Goal: Find specific page/section: Find specific page/section

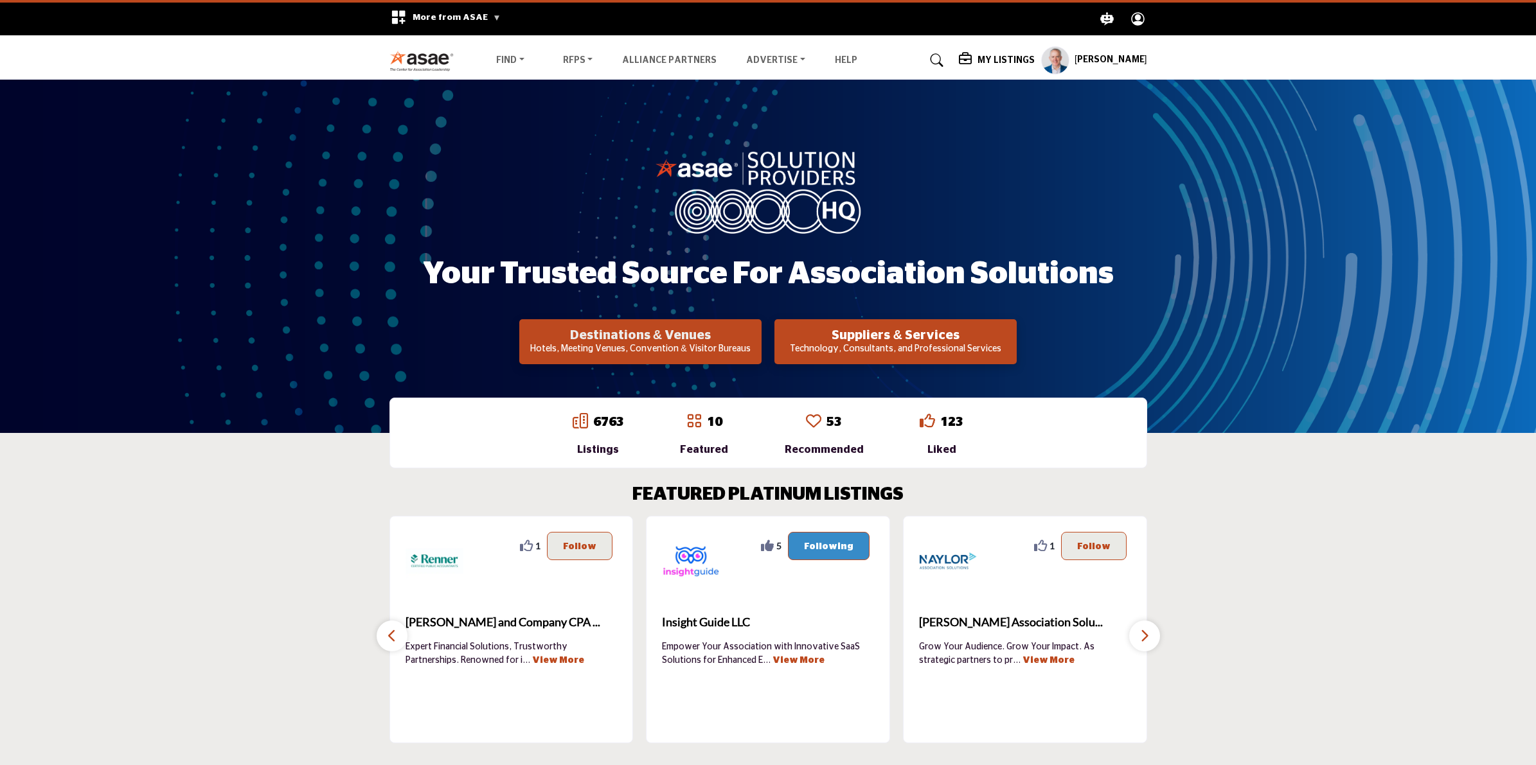
click at [670, 341] on h2 "Destinations & Venues" at bounding box center [640, 335] width 235 height 15
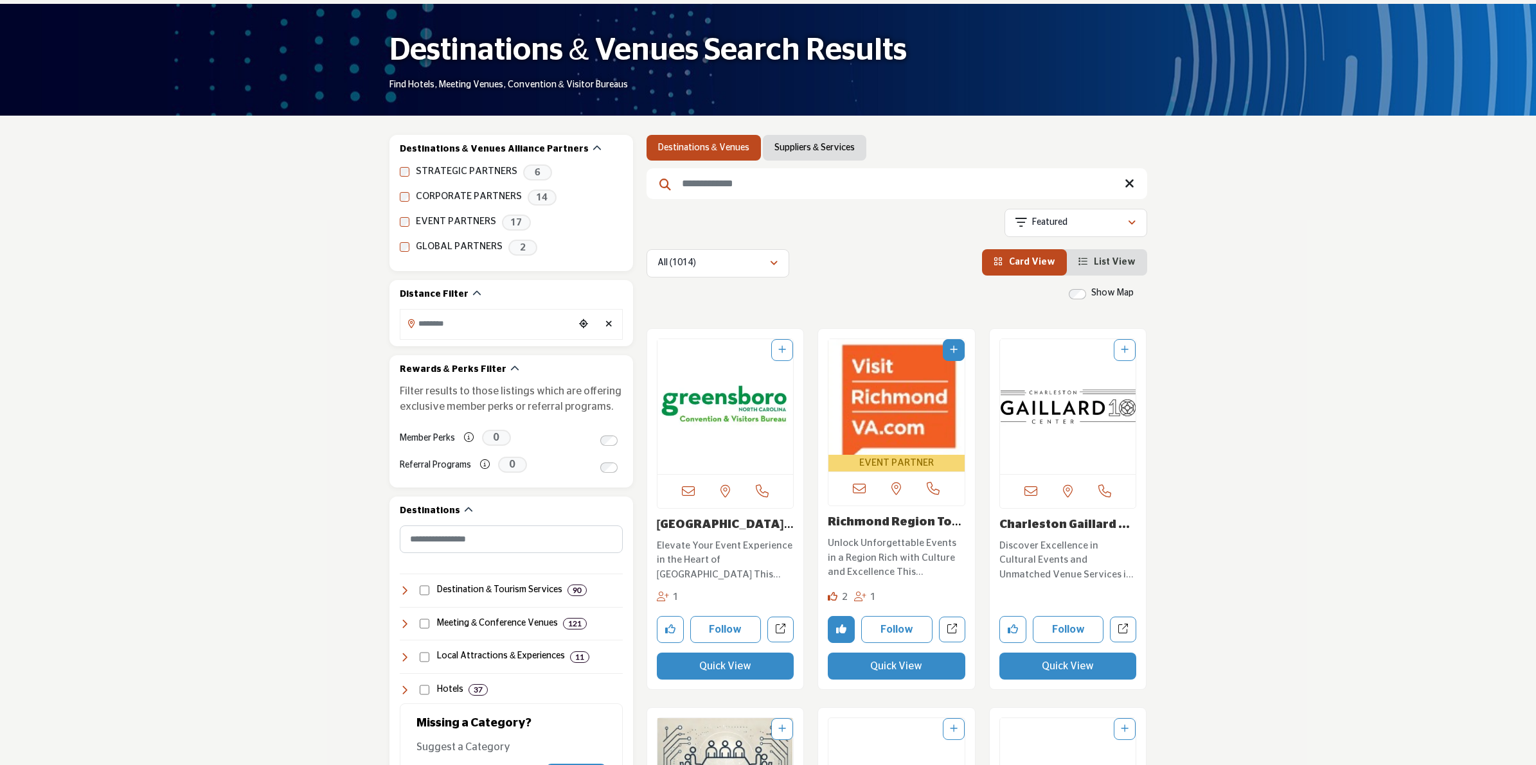
scroll to position [241, 0]
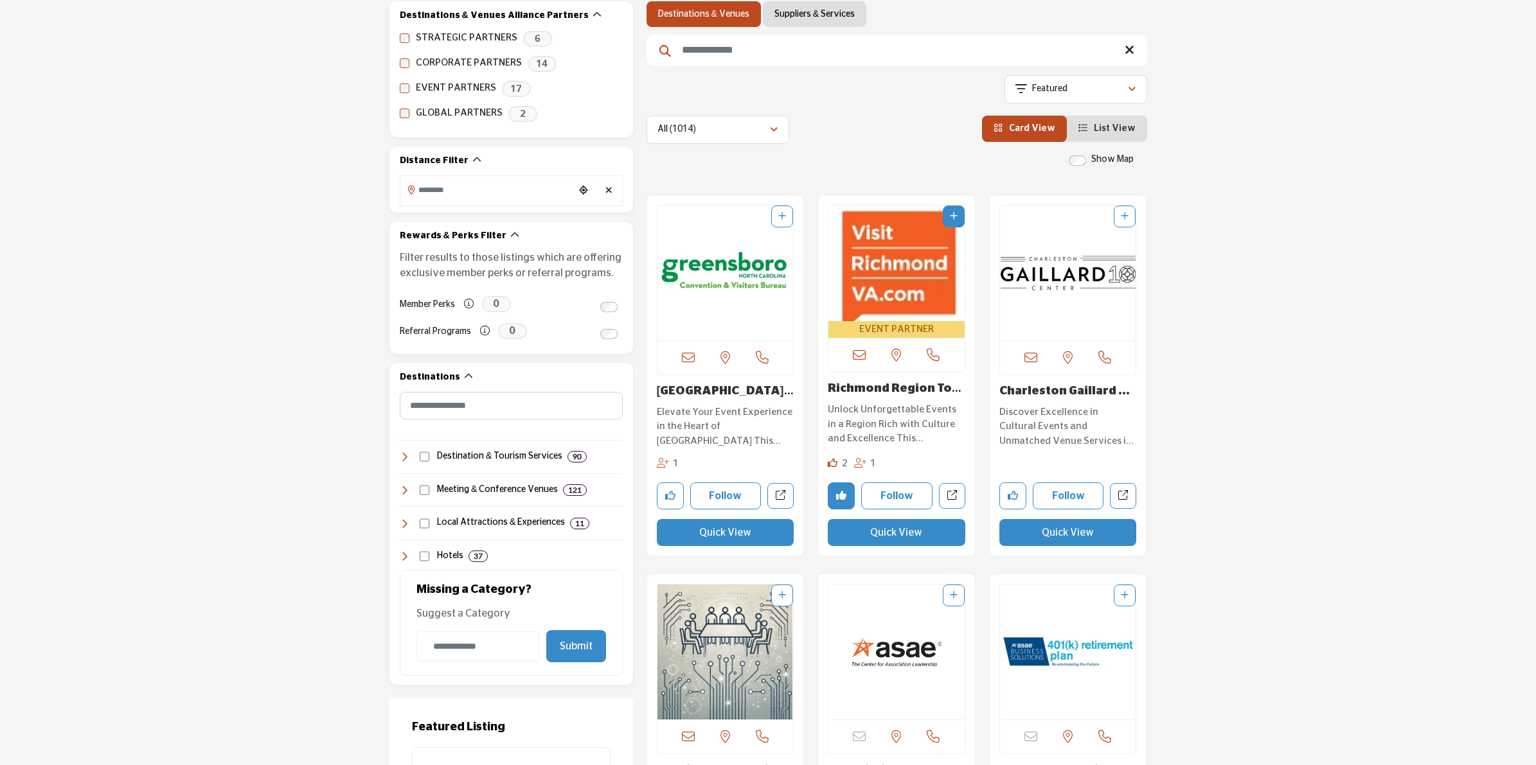
click at [788, 13] on link "Suppliers & Services" at bounding box center [814, 14] width 80 height 13
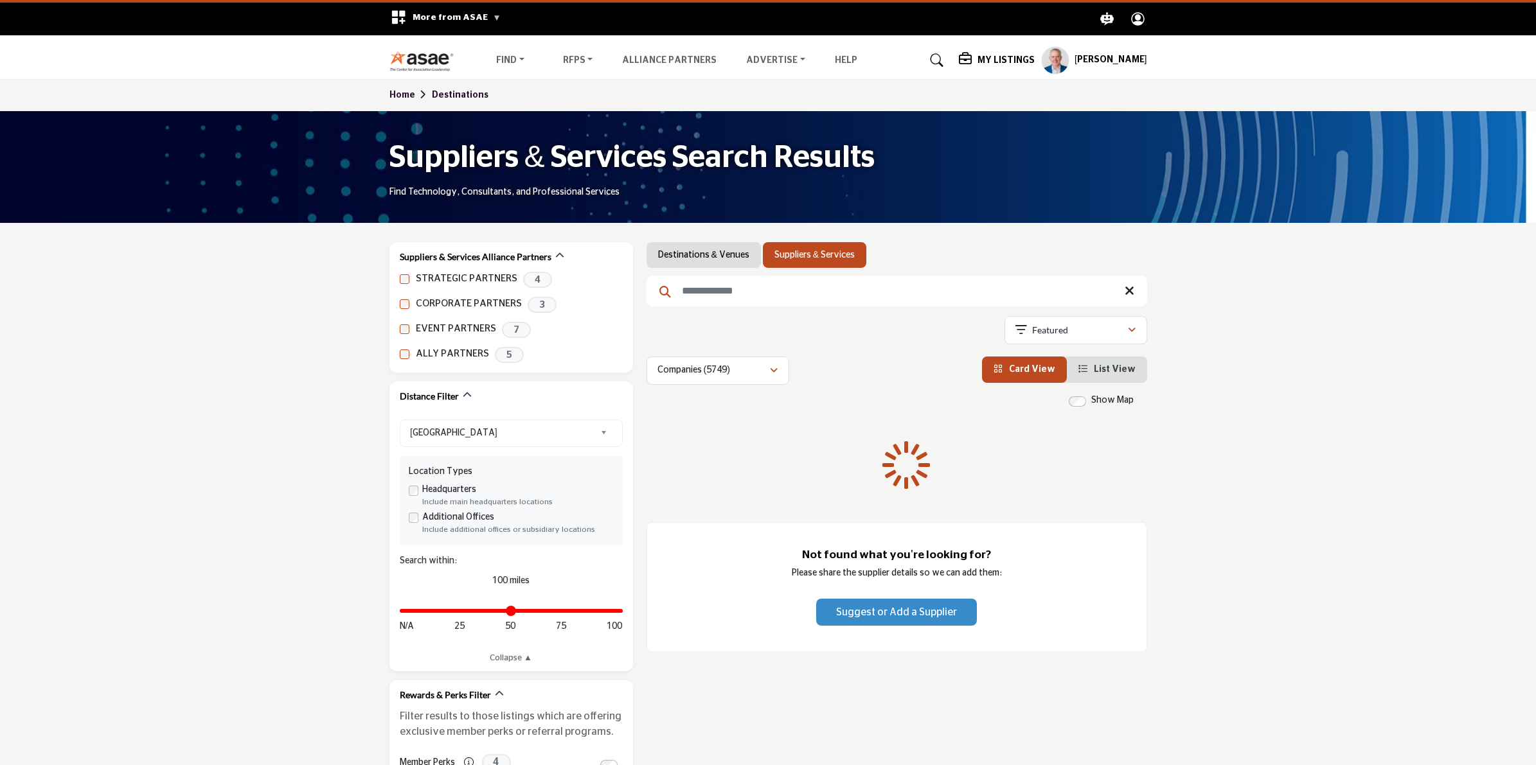
click at [1303, 62] on nav "Find Destinations & Venues" at bounding box center [768, 60] width 1536 height 37
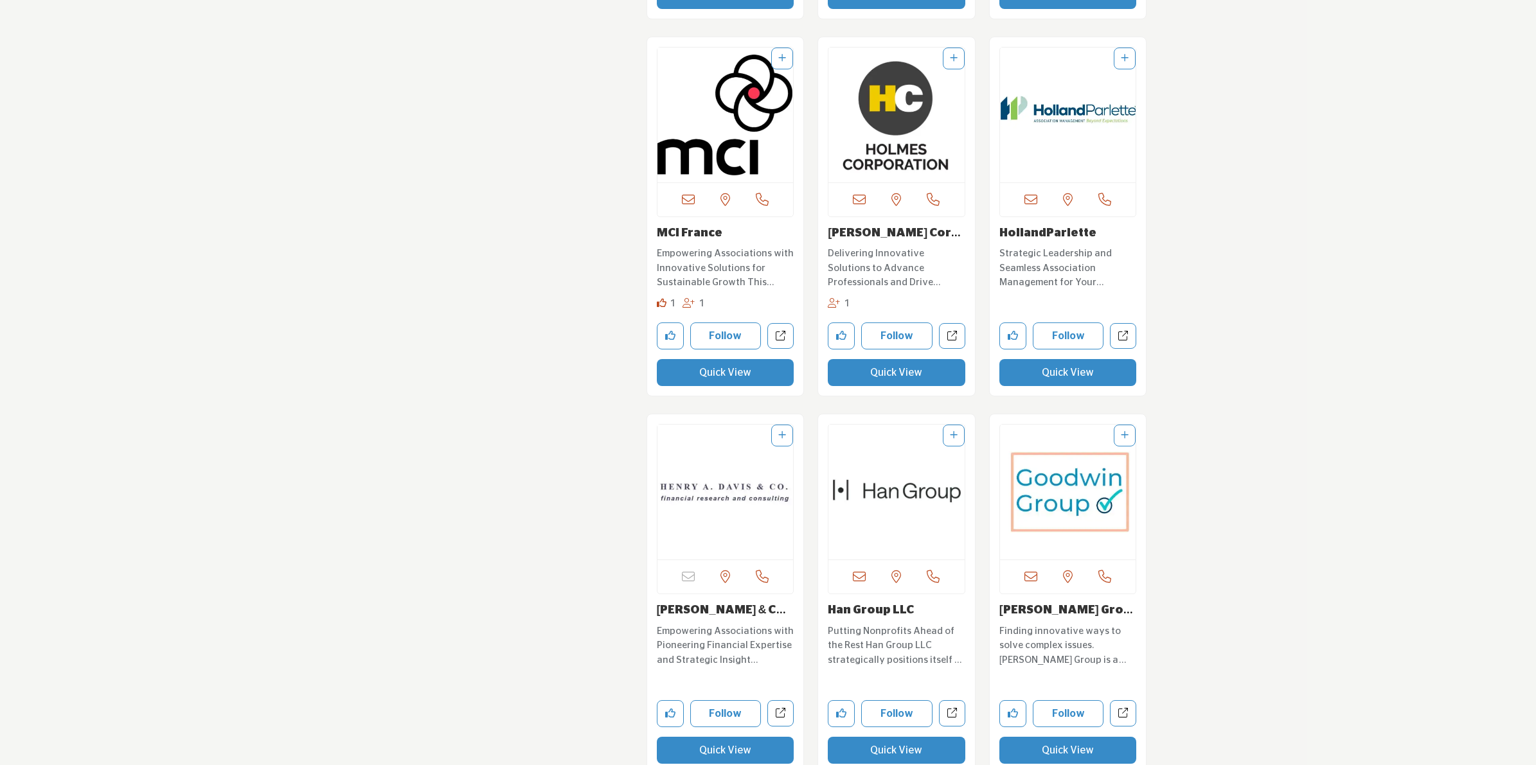
scroll to position [14328, 0]
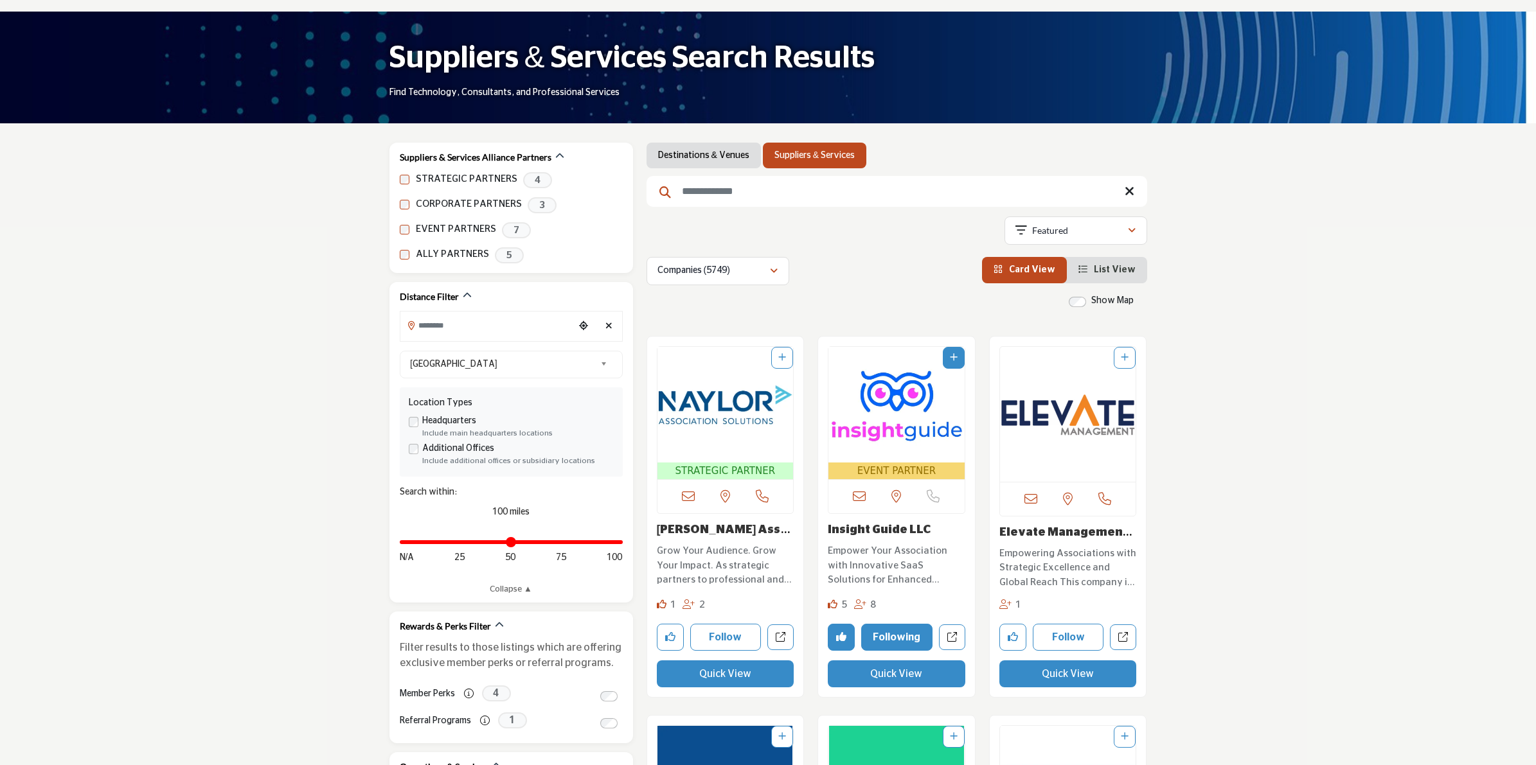
scroll to position [161, 0]
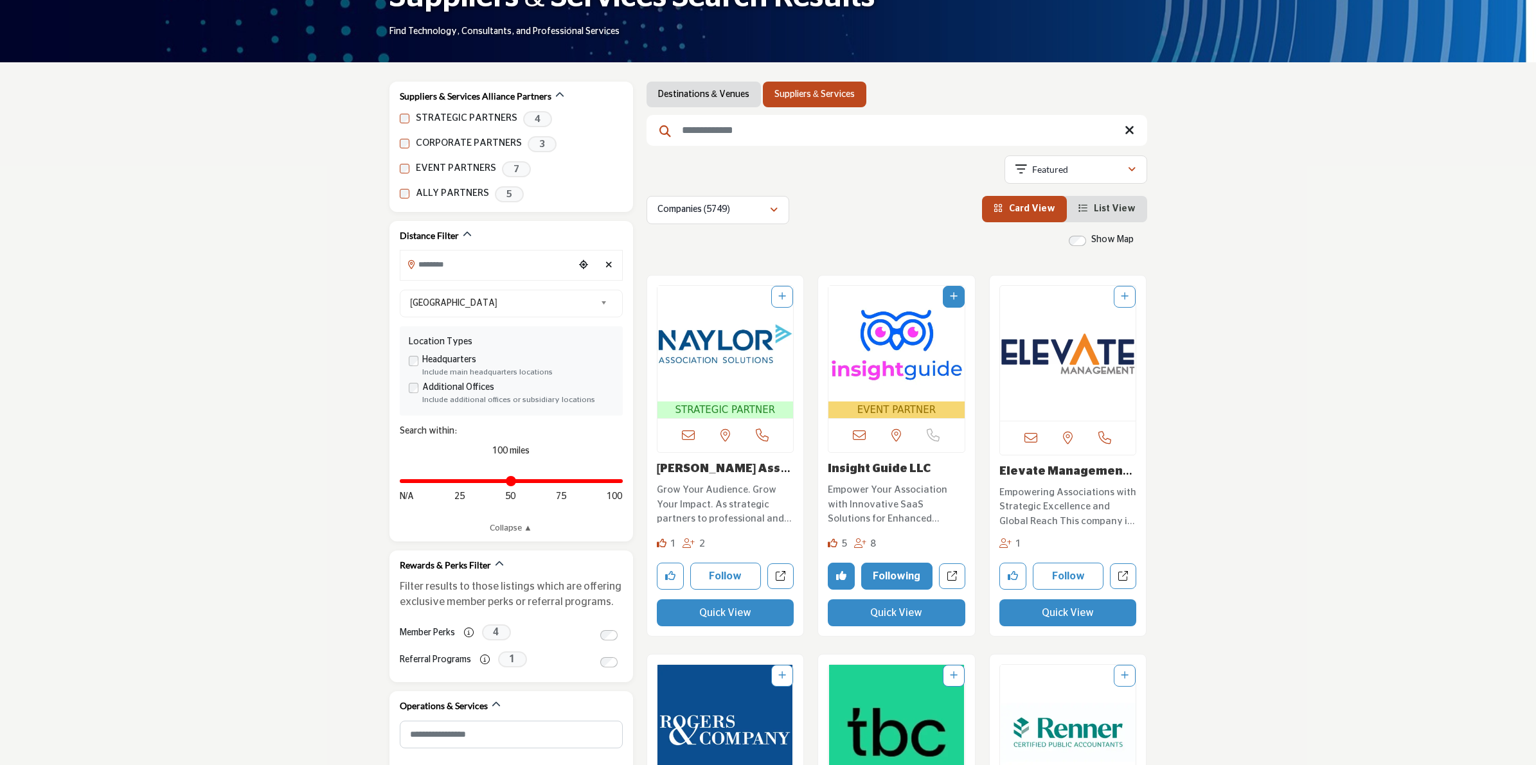
click at [875, 469] on link "Insight Guide LLC" at bounding box center [879, 469] width 103 height 12
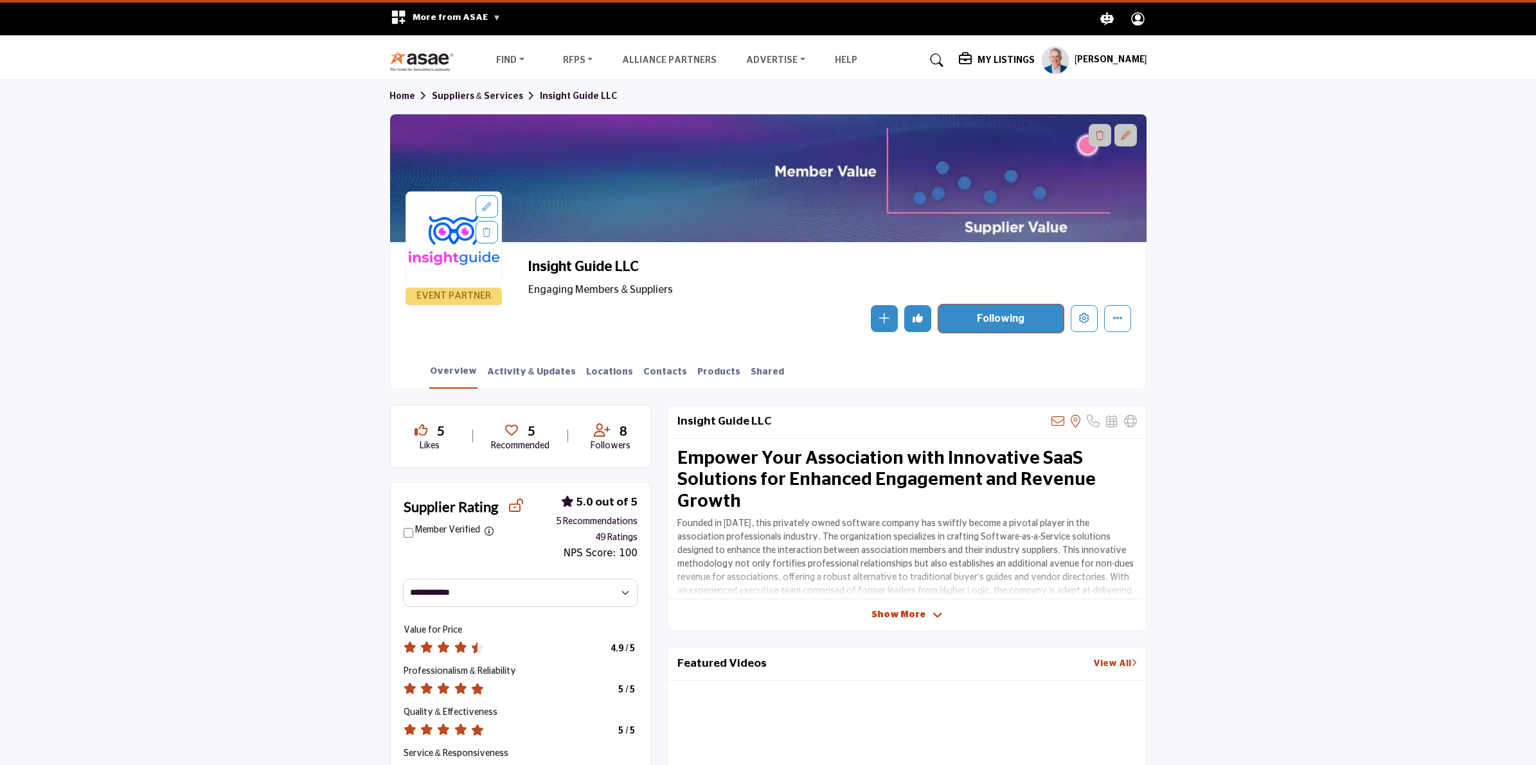
click at [894, 618] on span "Show More" at bounding box center [898, 615] width 54 height 13
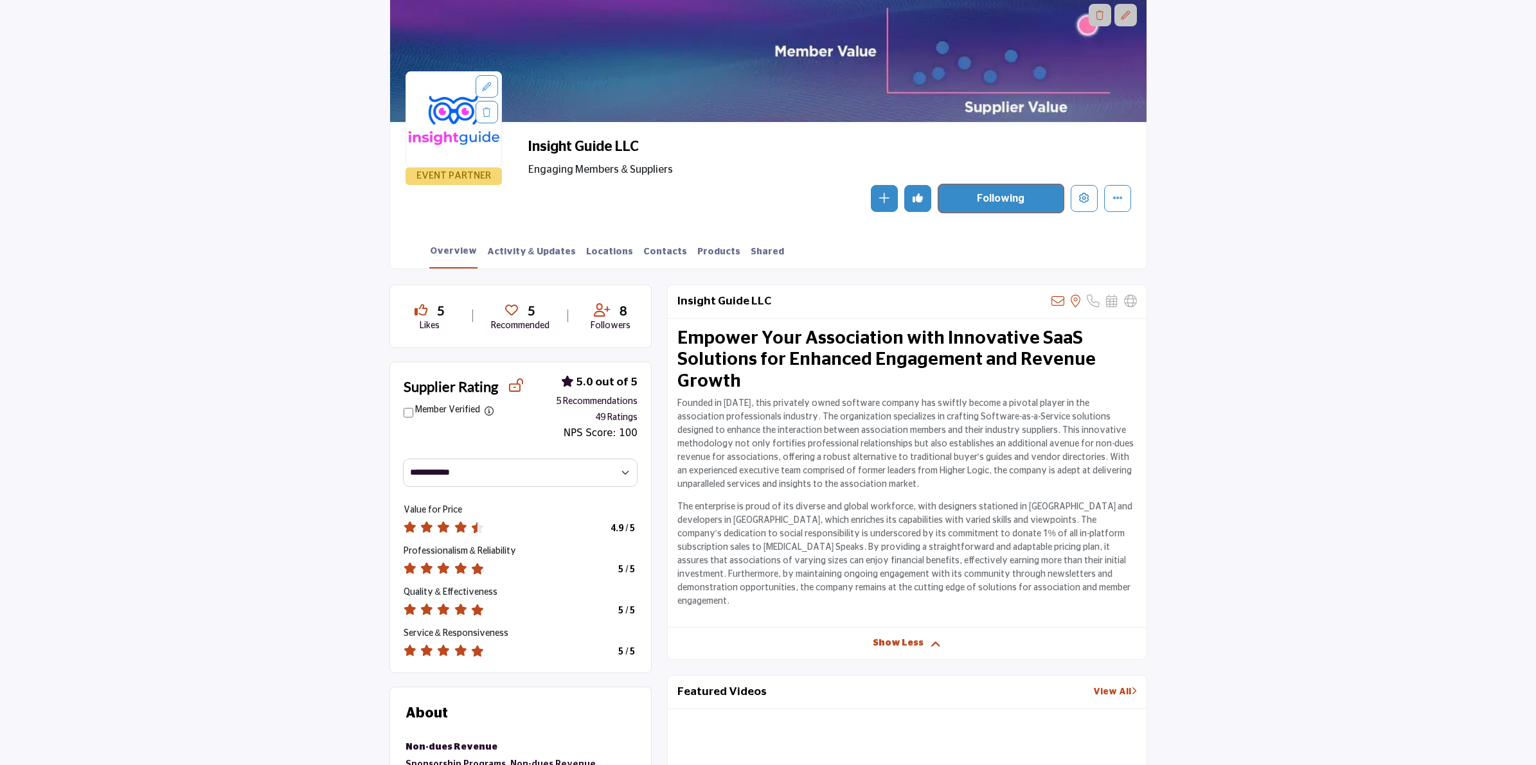
scroll to position [241, 0]
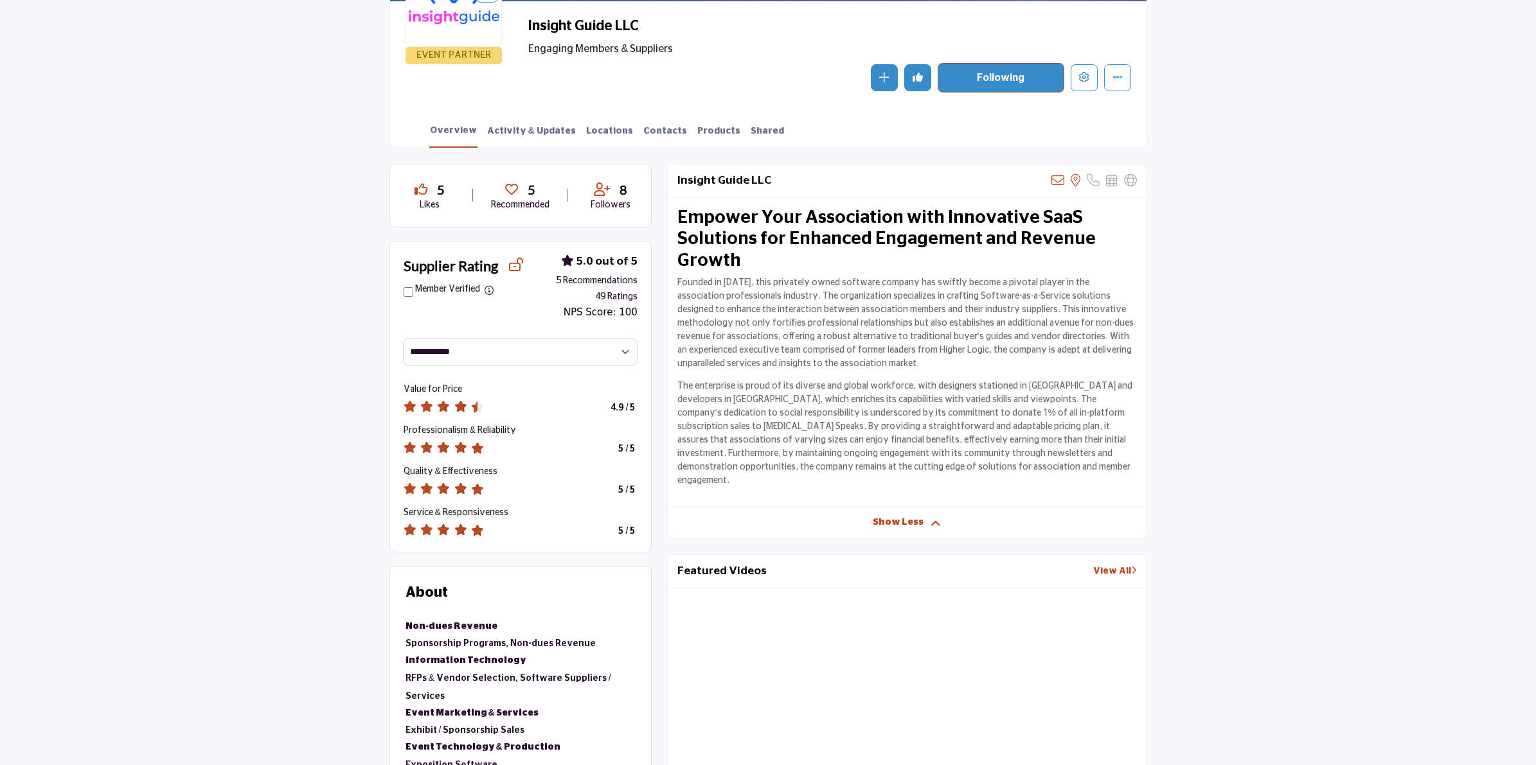
click at [900, 516] on span "Show Less" at bounding box center [898, 522] width 51 height 13
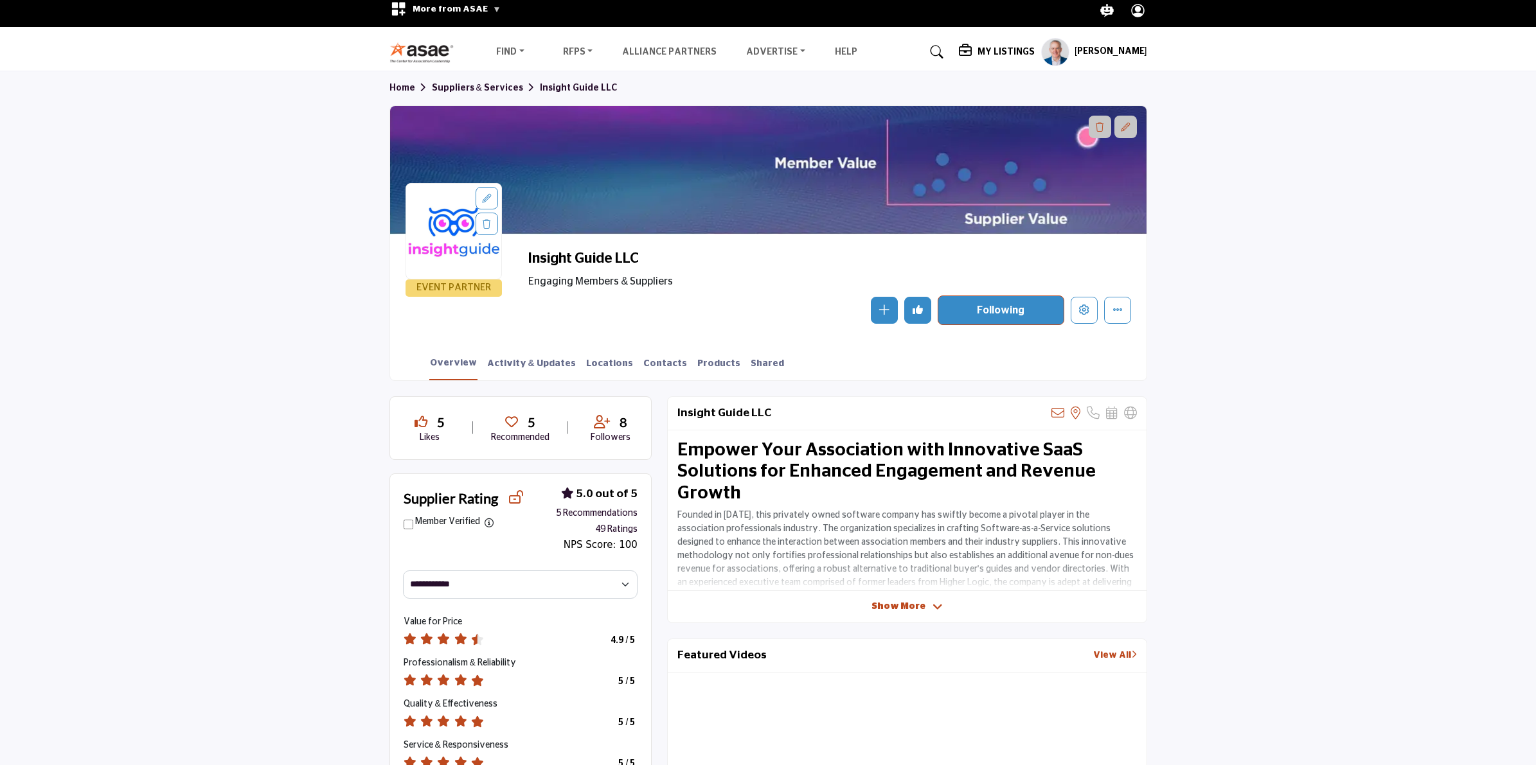
scroll to position [0, 0]
